Goal: Find specific page/section: Find specific page/section

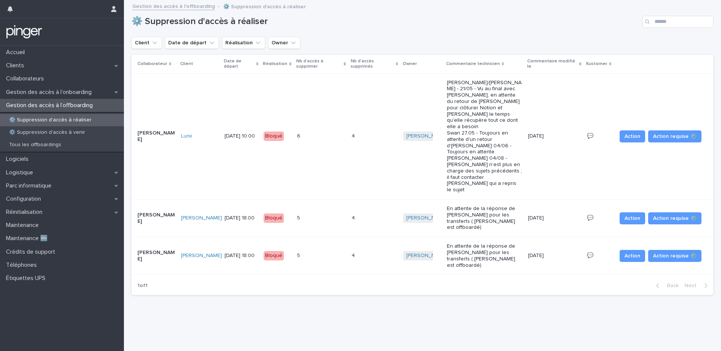
click at [388, 40] on div "Client Date de départ Réalisation Owner" at bounding box center [422, 43] width 582 height 12
click at [62, 89] on p "Gestion des accès à l’onboarding" at bounding box center [50, 92] width 95 height 7
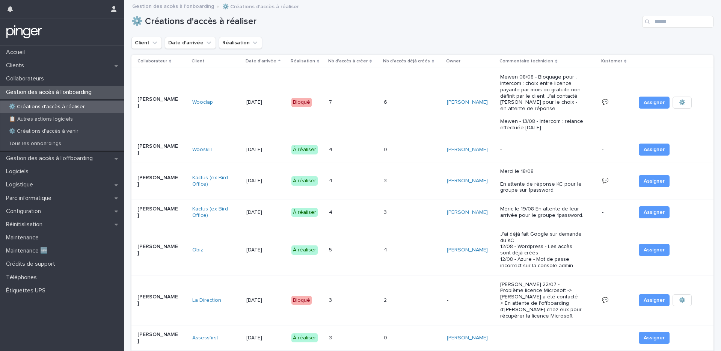
click at [376, 40] on div "Client Date d'arrivée Réalisation" at bounding box center [422, 43] width 582 height 12
click at [358, 33] on div "⚙️ Créations d'accès à réaliser" at bounding box center [422, 19] width 582 height 36
click at [368, 26] on h1 "⚙️ Créations d'accès à réaliser" at bounding box center [385, 21] width 508 height 11
click at [24, 69] on p "Clients" at bounding box center [16, 65] width 27 height 7
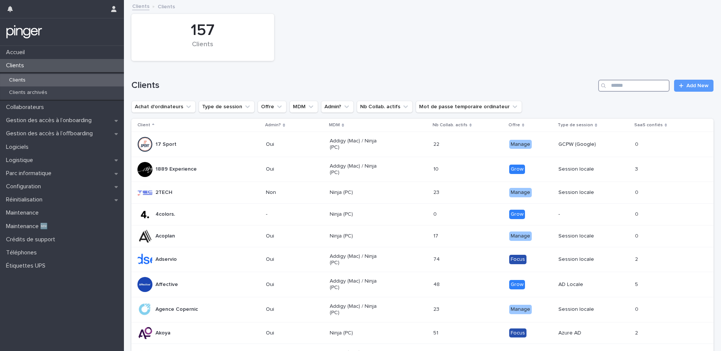
click at [609, 83] on input "Search" at bounding box center [633, 86] width 71 height 12
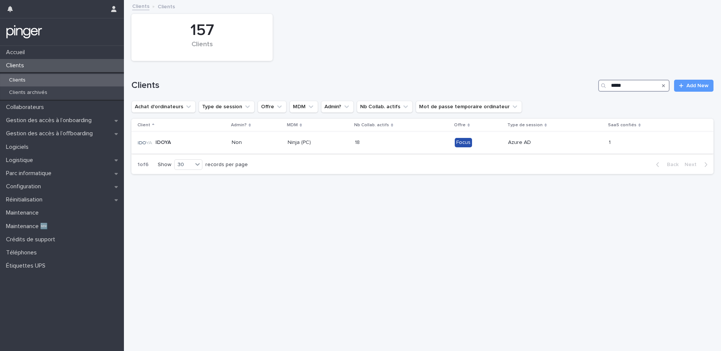
type input "*****"
click at [222, 140] on div "IDOYA" at bounding box center [181, 142] width 88 height 15
